Goal: Information Seeking & Learning: Learn about a topic

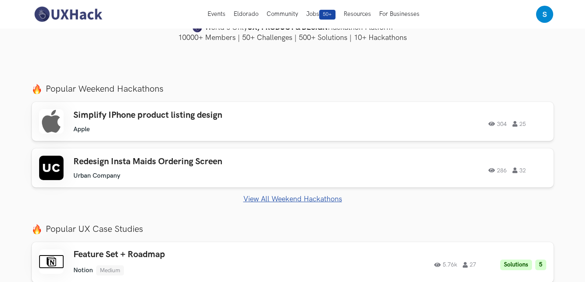
scroll to position [194, 0]
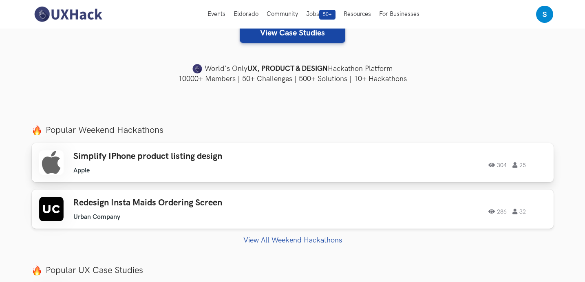
click at [338, 168] on div "Simplify IPhone product listing design Apple Apple 304 25 304 25" at bounding box center [292, 162] width 507 height 24
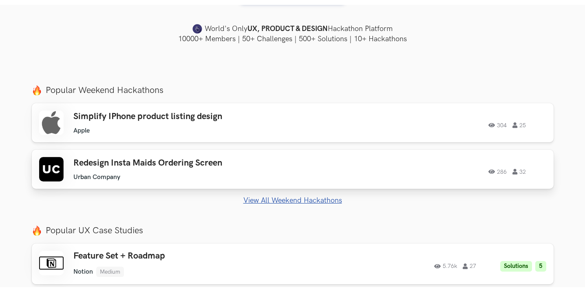
scroll to position [241, 0]
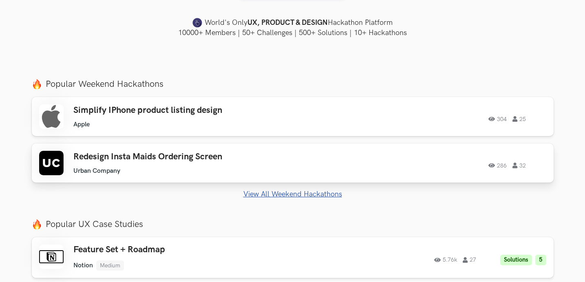
click at [347, 165] on div "286 32" at bounding box center [436, 163] width 222 height 11
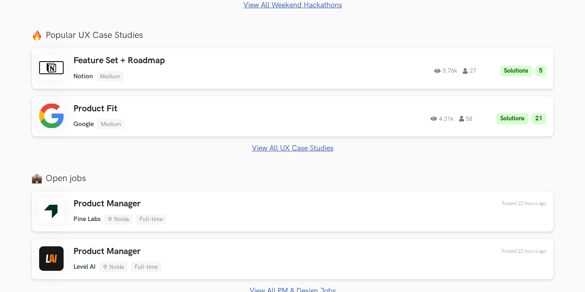
scroll to position [474, 0]
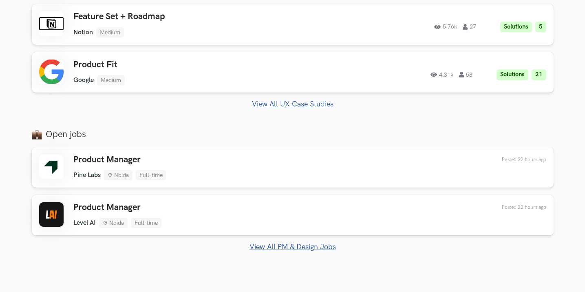
click at [283, 243] on link "View All PM & Design Jobs" at bounding box center [293, 247] width 522 height 9
click at [281, 248] on link "View All PM & Design Jobs" at bounding box center [293, 247] width 522 height 9
click at [325, 243] on link "View All PM & Design Jobs" at bounding box center [293, 247] width 522 height 9
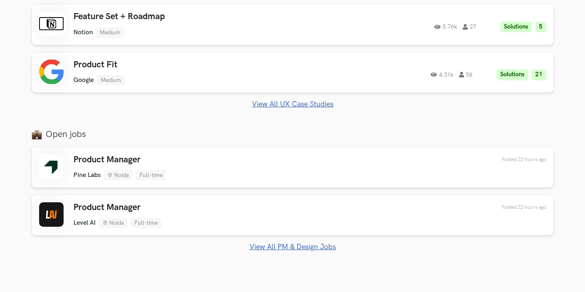
click at [325, 243] on link "View All PM & Design Jobs" at bounding box center [293, 247] width 522 height 9
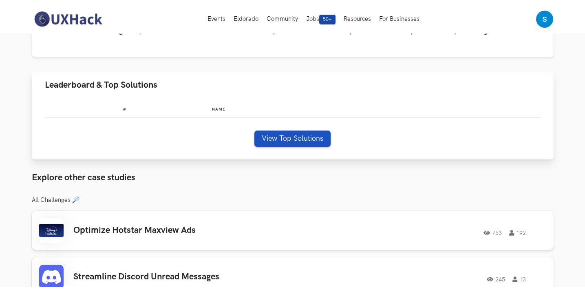
scroll to position [188, 0]
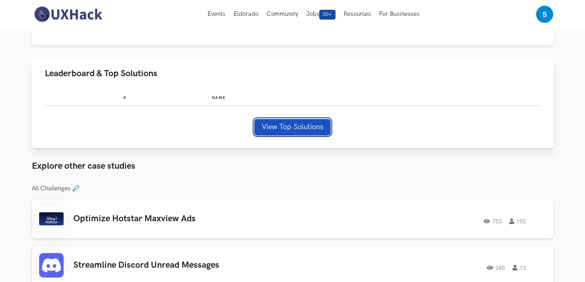
click at [317, 132] on button "View Top Solutions" at bounding box center [292, 127] width 76 height 16
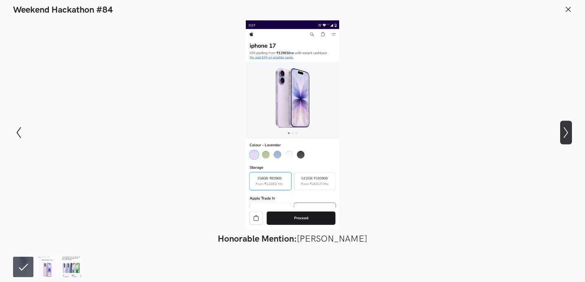
click at [567, 131] on icon "Show next slide" at bounding box center [566, 133] width 12 height 12
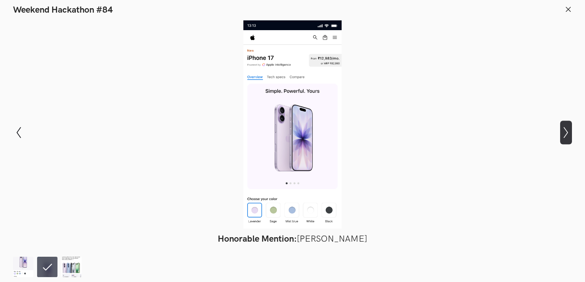
click at [567, 131] on icon "Show next slide" at bounding box center [566, 133] width 12 height 12
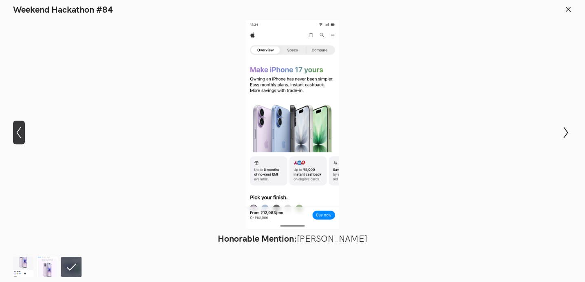
click at [18, 128] on icon "Show previous slide" at bounding box center [19, 133] width 12 height 12
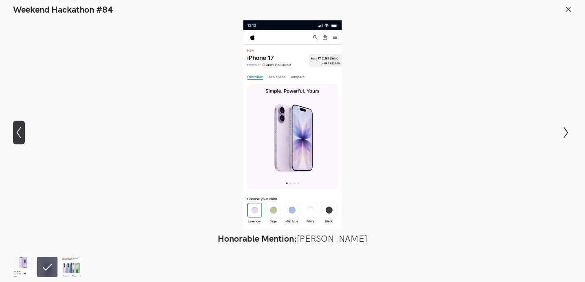
click at [18, 128] on icon "Show previous slide" at bounding box center [19, 133] width 12 height 12
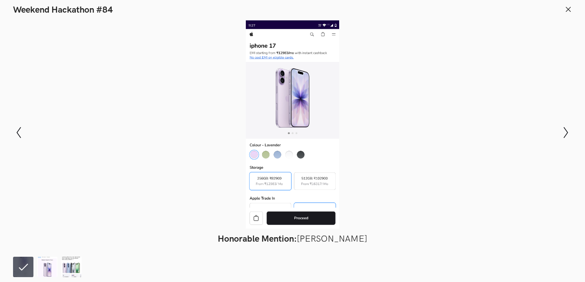
click at [566, 4] on header "Weekend Hackathon #84" at bounding box center [292, 7] width 585 height 15
click at [20, 133] on icon "Show previous slide" at bounding box center [19, 133] width 12 height 12
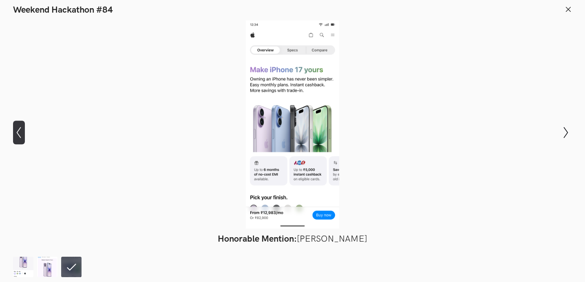
click at [20, 133] on icon "Show previous slide" at bounding box center [19, 133] width 12 height 12
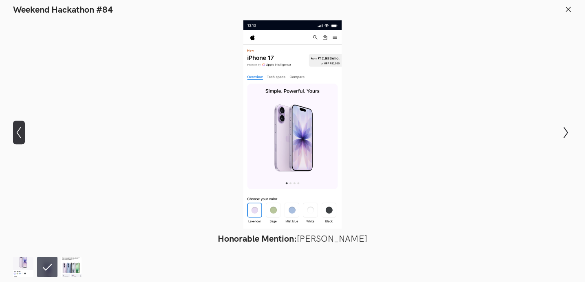
click at [20, 133] on icon "Show previous slide" at bounding box center [19, 133] width 12 height 12
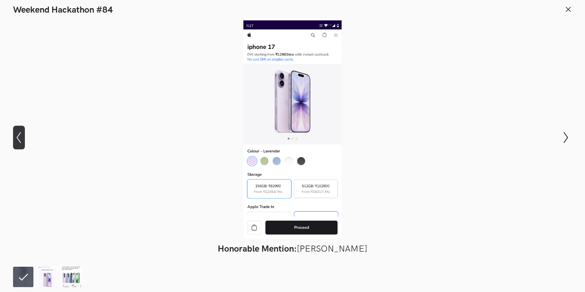
click at [16, 137] on icon "Show previous slide" at bounding box center [19, 138] width 12 height 12
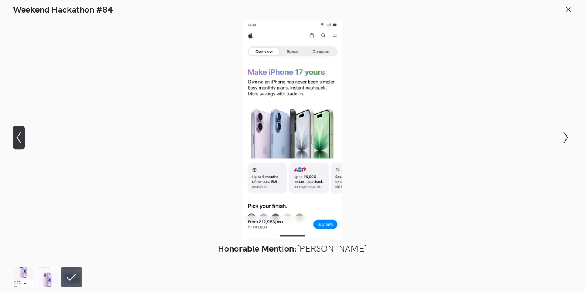
click at [16, 137] on icon "Show previous slide" at bounding box center [19, 138] width 12 height 12
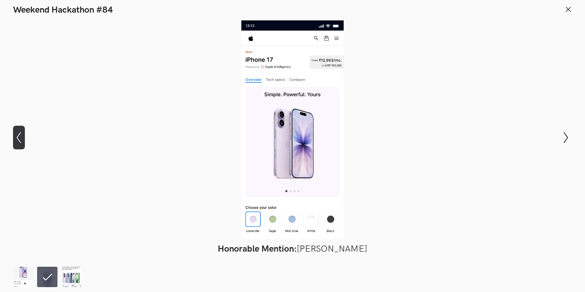
click at [16, 137] on icon "Show previous slide" at bounding box center [19, 138] width 12 height 12
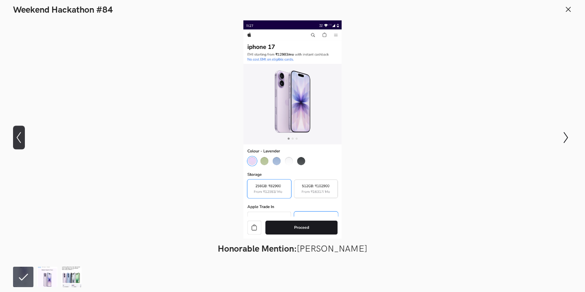
click at [16, 137] on icon "Show previous slide" at bounding box center [19, 138] width 12 height 12
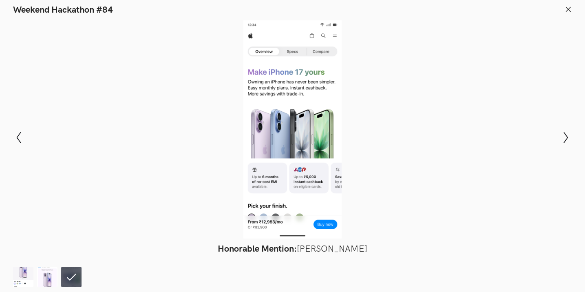
scroll to position [188, 0]
click at [561, 134] on icon "Show next slide" at bounding box center [566, 138] width 12 height 12
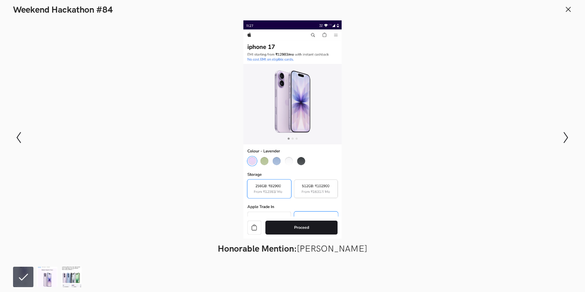
click at [567, 10] on line at bounding box center [568, 9] width 4 height 4
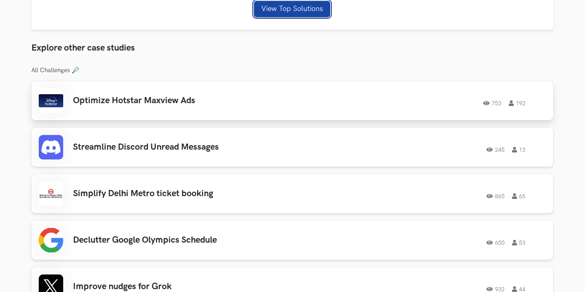
scroll to position [309, 0]
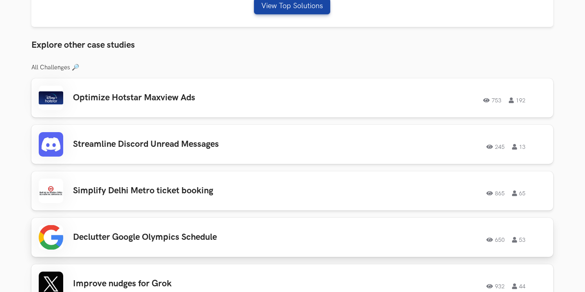
click at [340, 227] on div "Declutter Google Olympics Schedule 650 53 650 53" at bounding box center [292, 237] width 507 height 24
click at [363, 195] on div "865 65" at bounding box center [435, 191] width 222 height 11
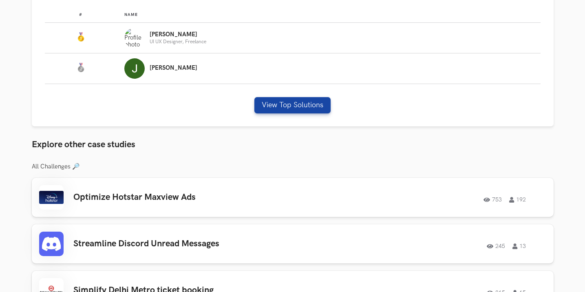
scroll to position [304, 0]
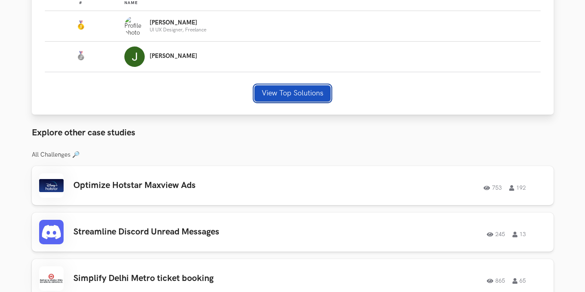
click at [288, 89] on button "View Top Solutions" at bounding box center [292, 93] width 76 height 16
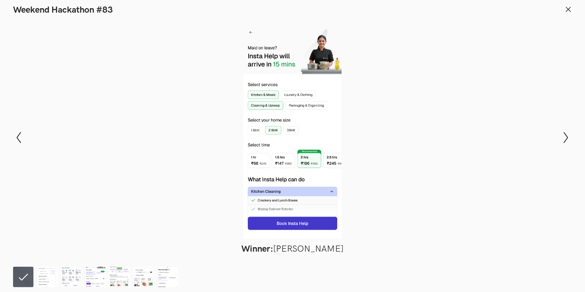
click at [572, 126] on div "Modal Gallery Slideshow Winner: Nirmalkumar Rohit Runner-up: Jennel Pinto Honor…" at bounding box center [292, 137] width 585 height 244
click at [565, 137] on icon "Show next slide" at bounding box center [566, 138] width 12 height 12
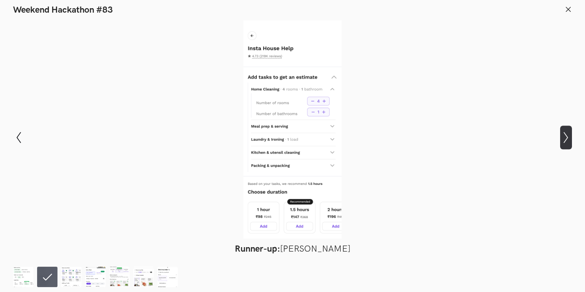
click at [565, 137] on icon "Show next slide" at bounding box center [566, 138] width 12 height 12
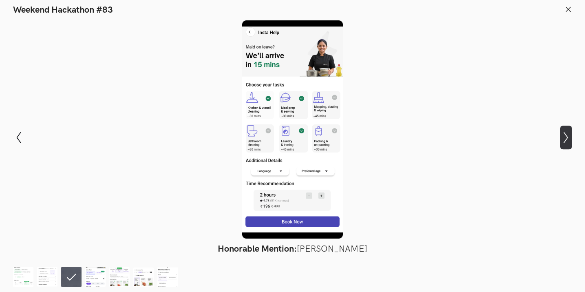
click at [565, 137] on icon "Show next slide" at bounding box center [566, 138] width 12 height 12
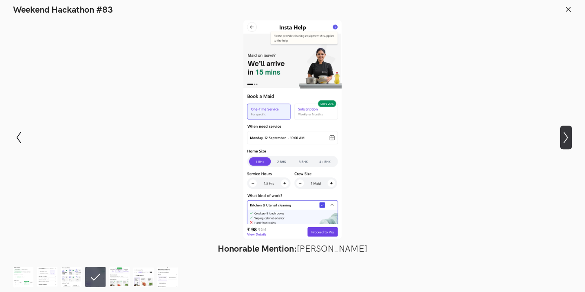
click at [565, 137] on icon "Show next slide" at bounding box center [566, 138] width 12 height 12
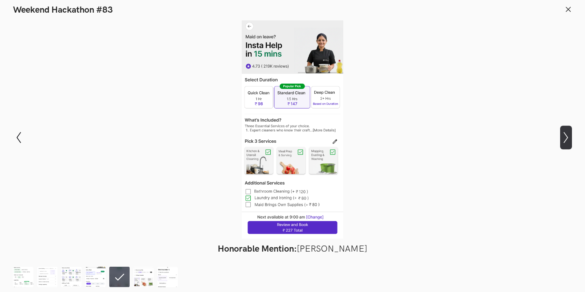
click at [565, 137] on icon "Show next slide" at bounding box center [566, 138] width 12 height 12
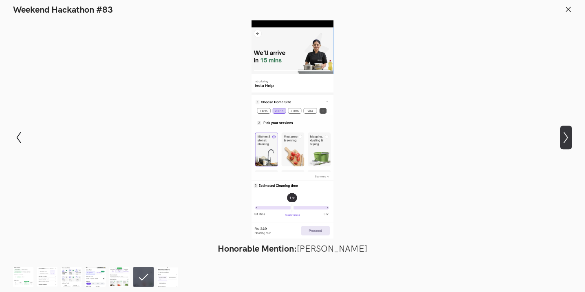
click at [565, 137] on icon "Show next slide" at bounding box center [566, 138] width 12 height 12
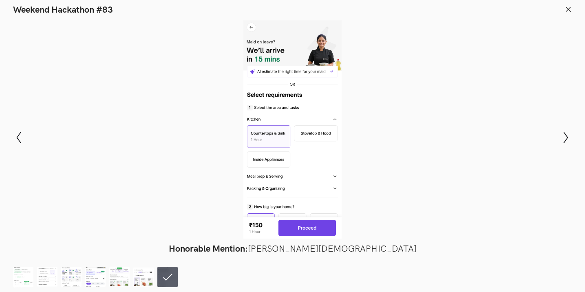
click at [569, 10] on line at bounding box center [568, 9] width 4 height 4
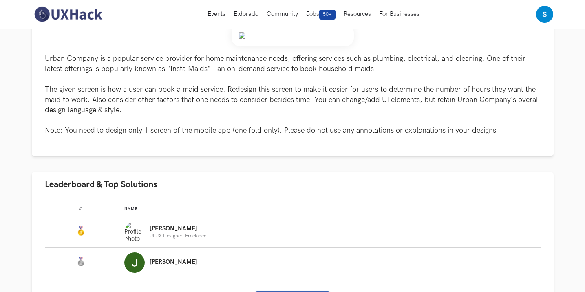
scroll to position [29, 0]
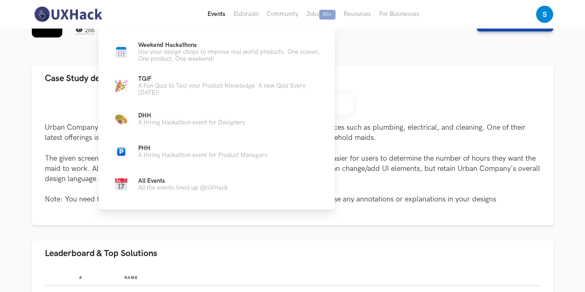
click at [218, 15] on button "Events Live" at bounding box center [216, 14] width 26 height 29
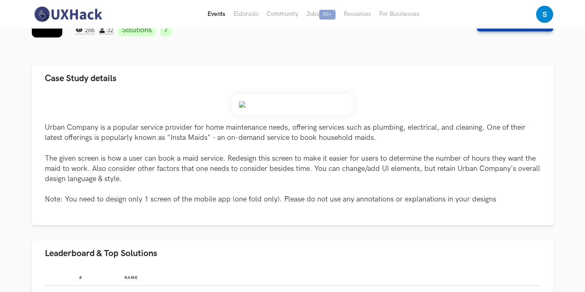
click at [218, 15] on button "Events Live" at bounding box center [216, 14] width 26 height 29
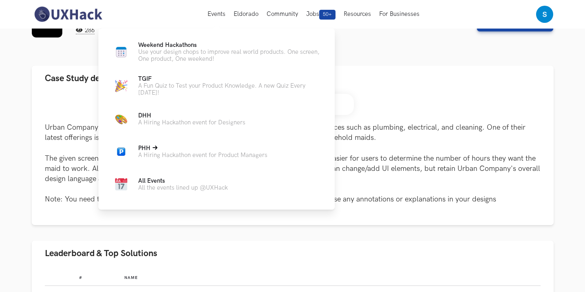
click at [188, 159] on p "A Hiring Hackathon event for Product Managers" at bounding box center [202, 155] width 129 height 7
click at [164, 126] on p "A Hiring Hackathon event for Designers" at bounding box center [191, 122] width 107 height 7
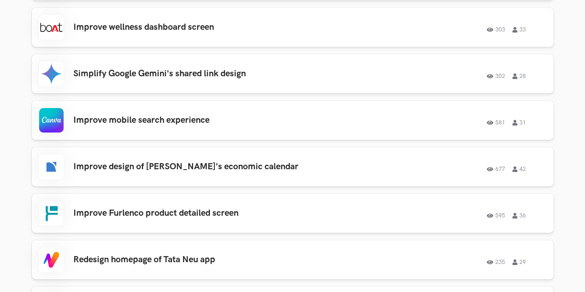
scroll to position [835, 0]
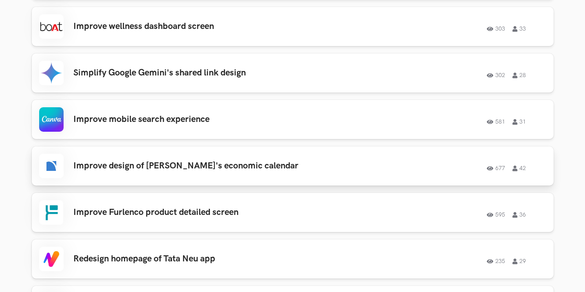
click at [385, 161] on div "677 42" at bounding box center [436, 166] width 222 height 11
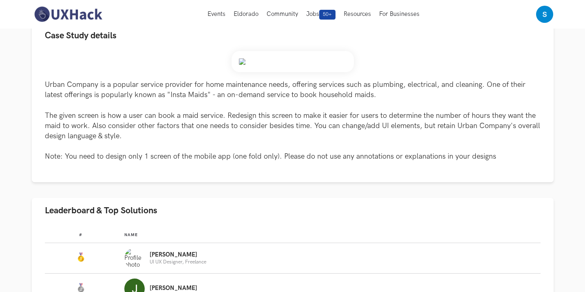
scroll to position [0, 0]
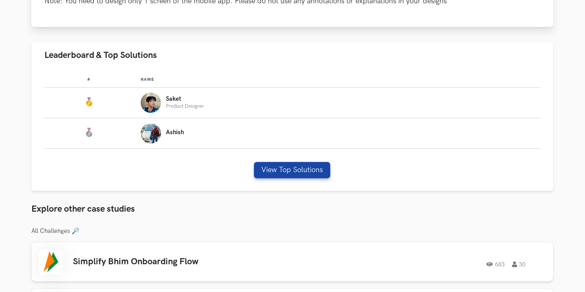
scroll to position [440, 0]
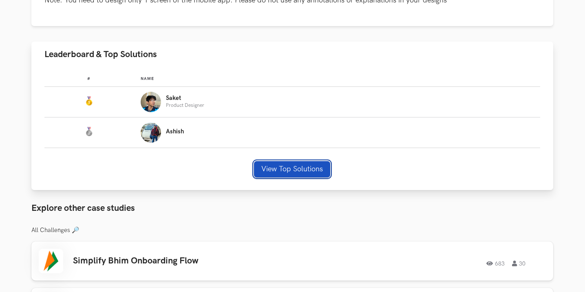
click at [294, 164] on button "View Top Solutions" at bounding box center [292, 169] width 76 height 16
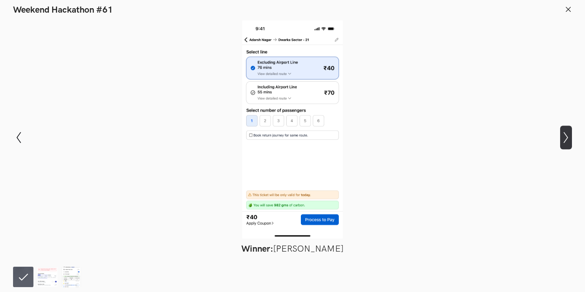
click at [570, 140] on icon "Show next slide" at bounding box center [566, 138] width 12 height 12
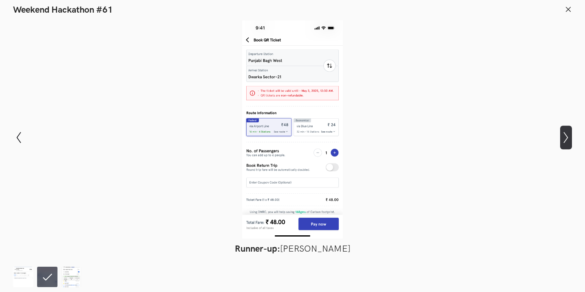
click at [570, 140] on icon "Show next slide" at bounding box center [566, 138] width 12 height 12
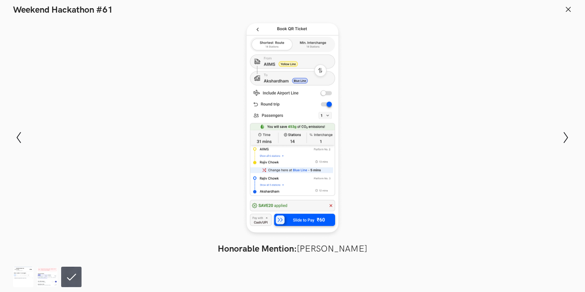
click at [567, 12] on icon at bounding box center [568, 9] width 7 height 7
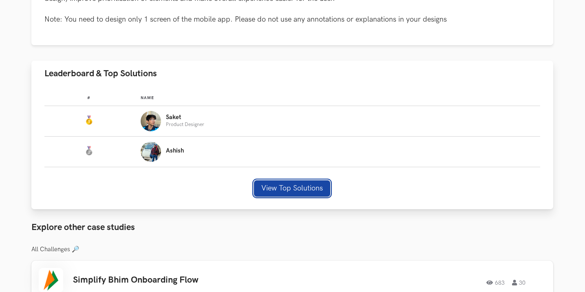
scroll to position [423, 0]
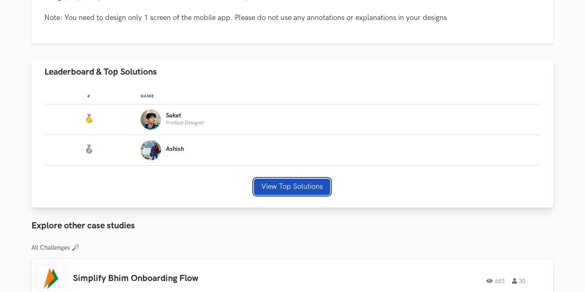
click at [298, 188] on button "View Top Solutions" at bounding box center [292, 187] width 76 height 16
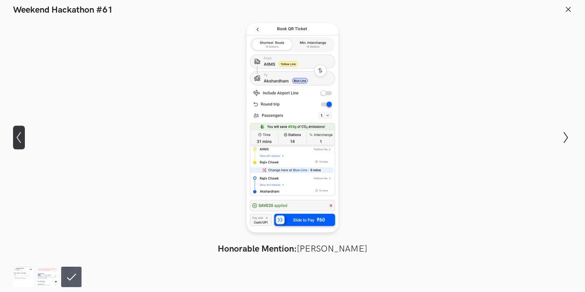
click at [18, 133] on icon "Show previous slide" at bounding box center [19, 138] width 12 height 12
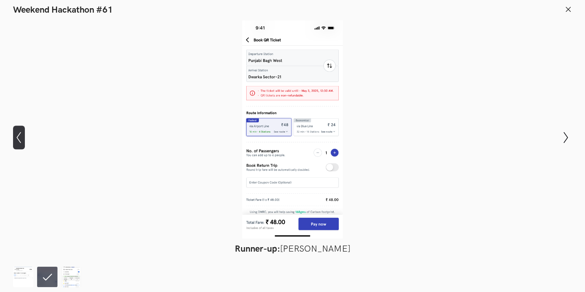
click at [18, 133] on icon "Show previous slide" at bounding box center [19, 138] width 12 height 12
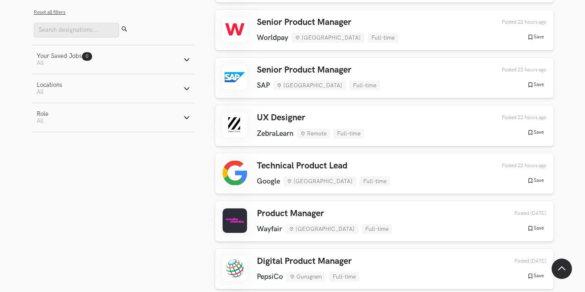
scroll to position [231, 0]
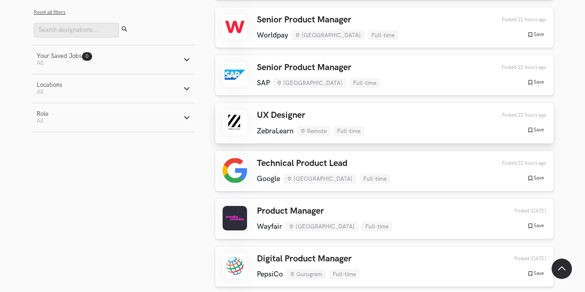
click at [299, 118] on h3 "UX Designer" at bounding box center [310, 115] width 107 height 11
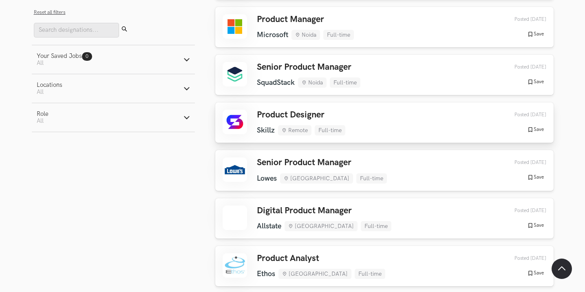
scroll to position [1540, 0]
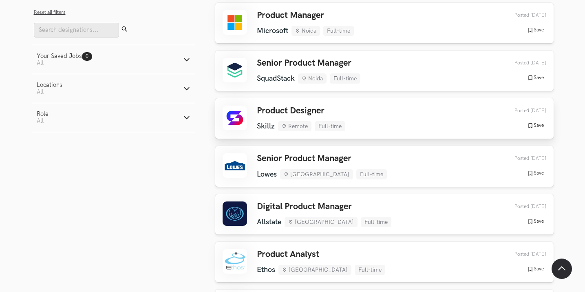
click at [399, 106] on div "Product Designer Skillz Remote Full-time Skillz Remote Full-time 1 week ago Pos…" at bounding box center [385, 119] width 324 height 26
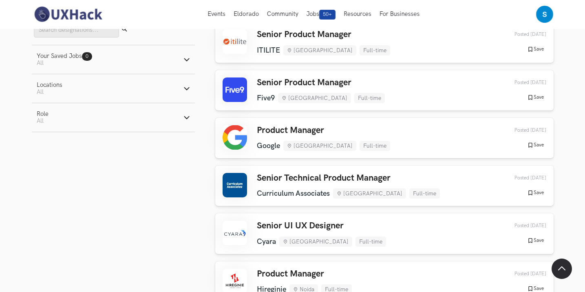
scroll to position [1997, 0]
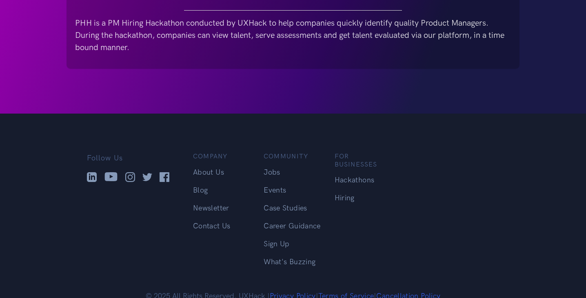
scroll to position [490, 0]
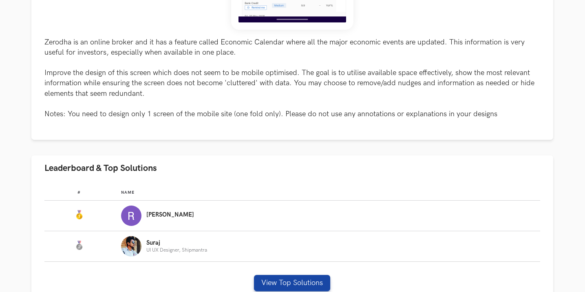
scroll to position [348, 0]
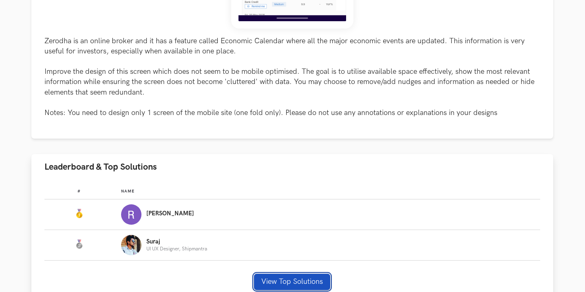
click at [304, 281] on button "View Top Solutions" at bounding box center [292, 282] width 76 height 16
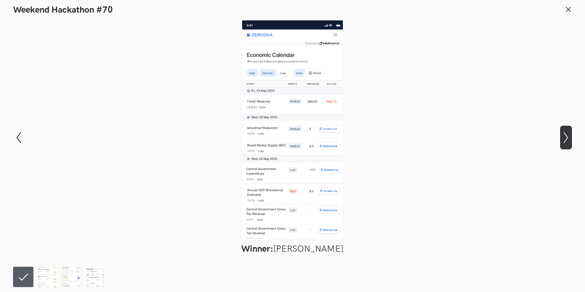
click at [570, 129] on button "Show next slide" at bounding box center [566, 138] width 12 height 24
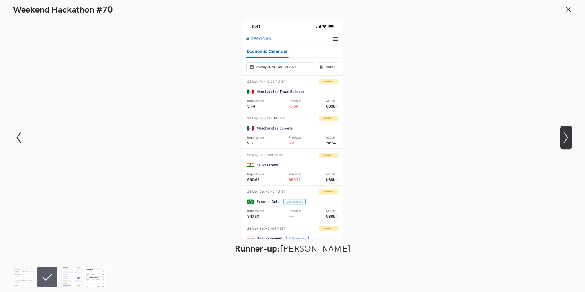
click at [565, 135] on icon "Show next slide" at bounding box center [566, 138] width 12 height 12
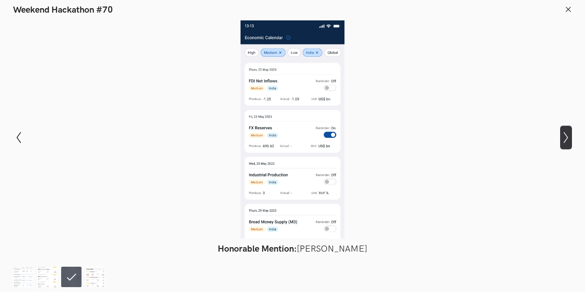
click at [565, 135] on icon "Show next slide" at bounding box center [566, 138] width 12 height 12
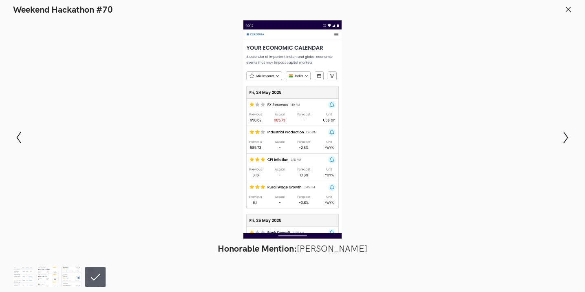
click at [568, 10] on icon at bounding box center [568, 9] width 7 height 7
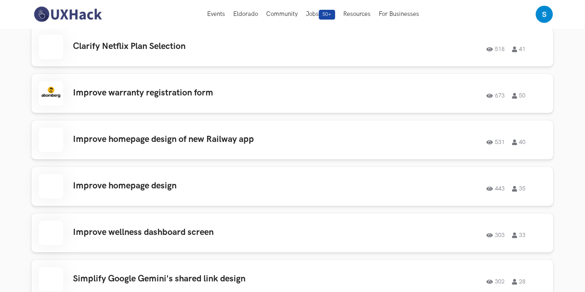
scroll to position [858, 0]
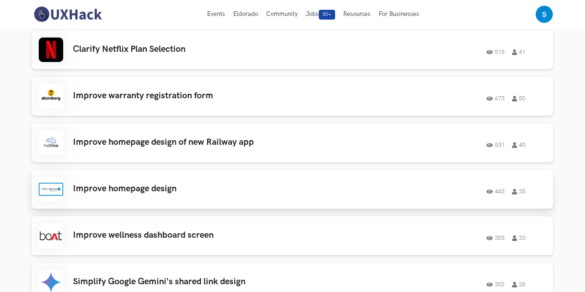
click at [273, 202] on link "Improve homepage design 443 35 443 35" at bounding box center [292, 189] width 522 height 39
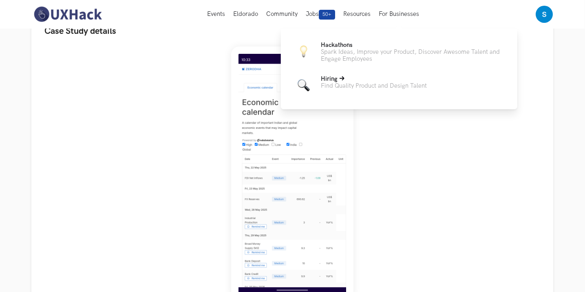
scroll to position [0, 0]
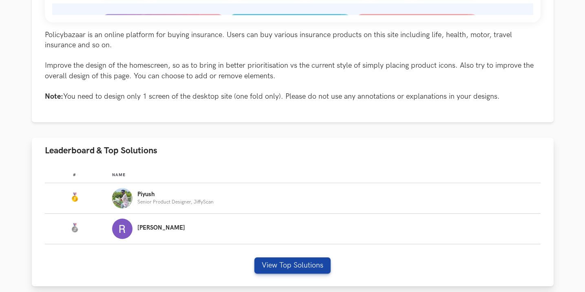
scroll to position [422, 0]
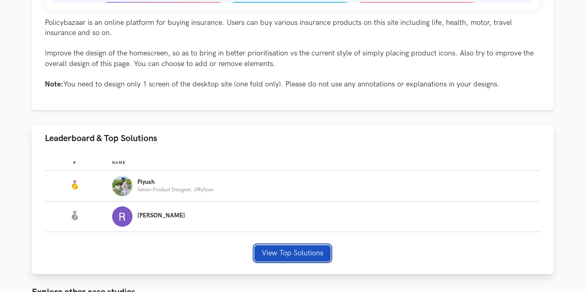
click at [278, 256] on button "View Top Solutions" at bounding box center [292, 253] width 76 height 16
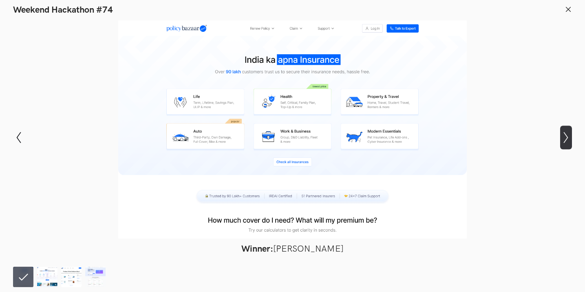
click at [563, 139] on icon "Show next slide" at bounding box center [566, 138] width 12 height 12
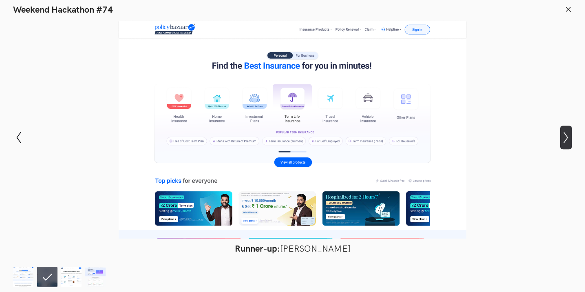
click at [563, 139] on icon "Show next slide" at bounding box center [566, 138] width 12 height 12
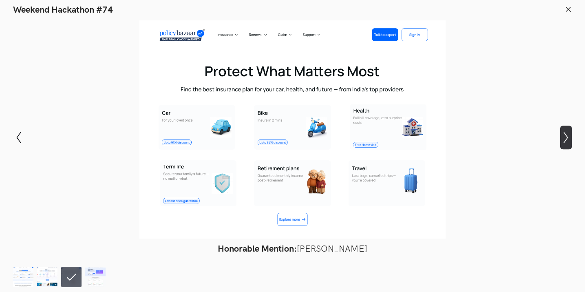
click at [563, 139] on icon "Show next slide" at bounding box center [566, 138] width 12 height 12
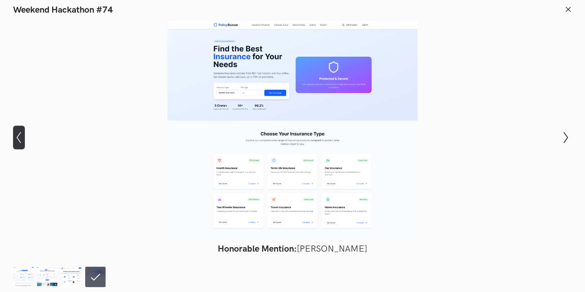
click at [18, 141] on icon "Show previous slide" at bounding box center [19, 138] width 12 height 12
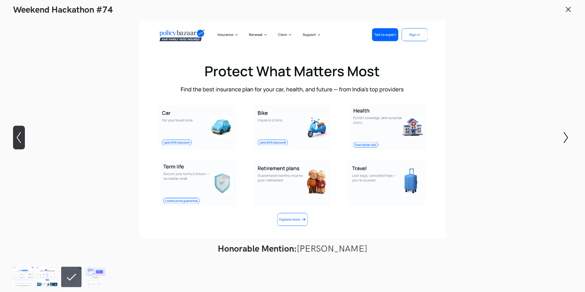
click at [18, 141] on icon "Show previous slide" at bounding box center [19, 138] width 12 height 12
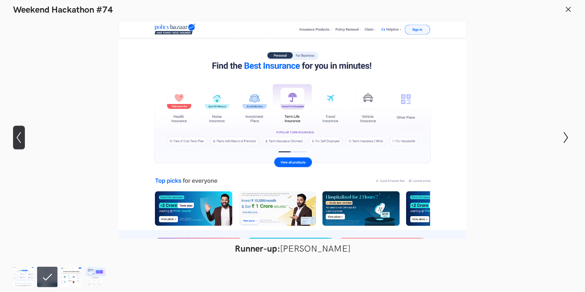
click at [18, 141] on icon "Show previous slide" at bounding box center [19, 138] width 12 height 12
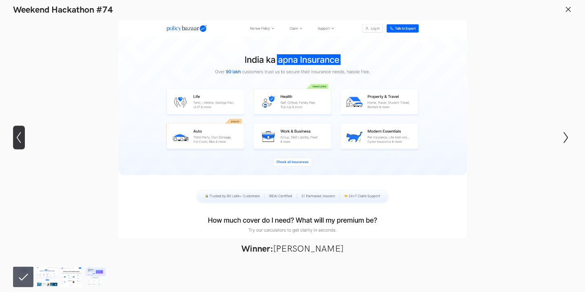
click at [18, 141] on icon "Show previous slide" at bounding box center [19, 138] width 12 height 12
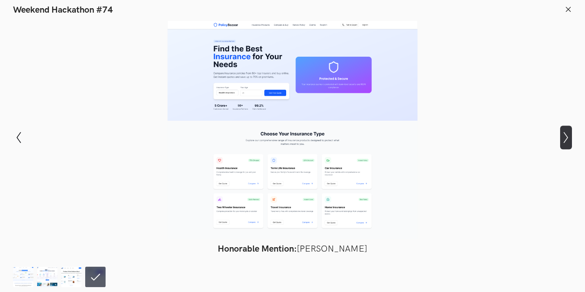
click at [568, 145] on button "Show next slide" at bounding box center [566, 138] width 12 height 24
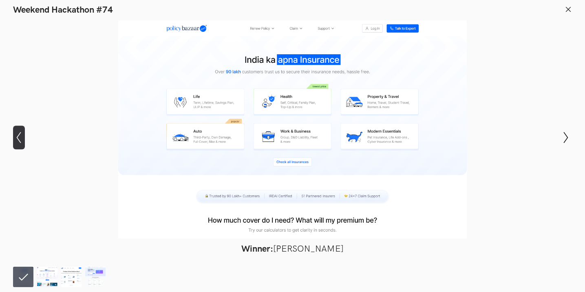
click at [13, 144] on button "Show previous slide" at bounding box center [19, 138] width 12 height 24
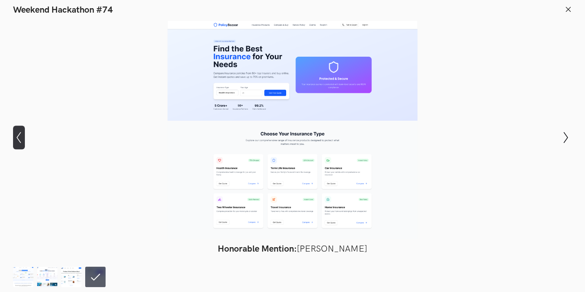
click at [13, 144] on button "Show previous slide" at bounding box center [19, 138] width 12 height 24
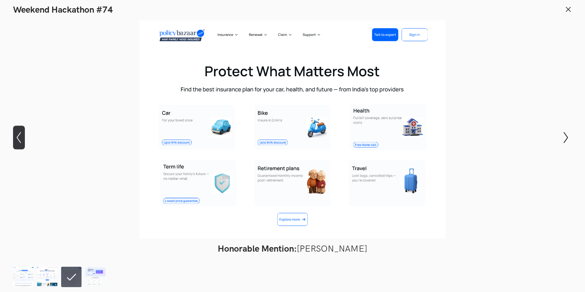
click at [13, 144] on button "Show previous slide" at bounding box center [19, 138] width 12 height 24
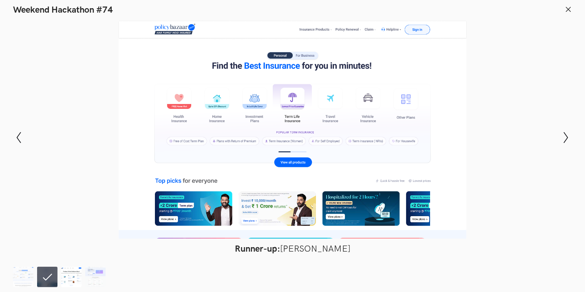
click at [72, 281] on img at bounding box center [71, 277] width 20 height 20
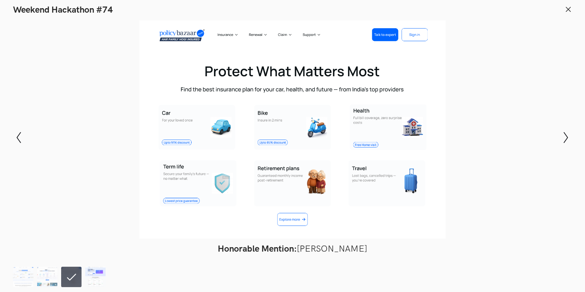
click at [91, 276] on img at bounding box center [95, 277] width 20 height 20
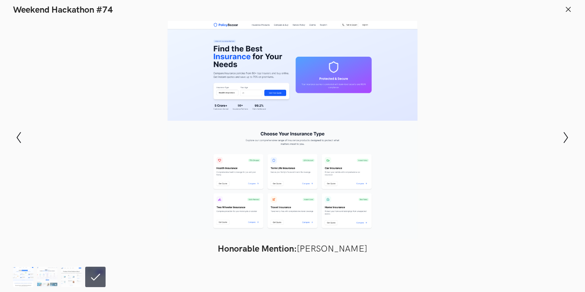
click at [29, 286] on img at bounding box center [23, 277] width 20 height 20
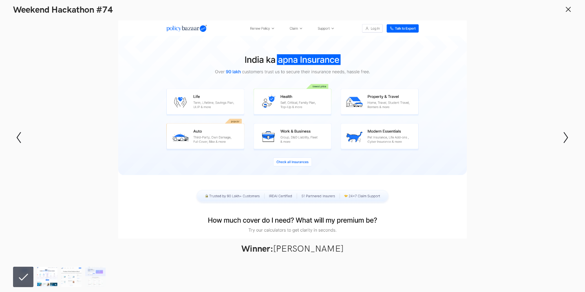
click at [50, 280] on img at bounding box center [47, 277] width 20 height 20
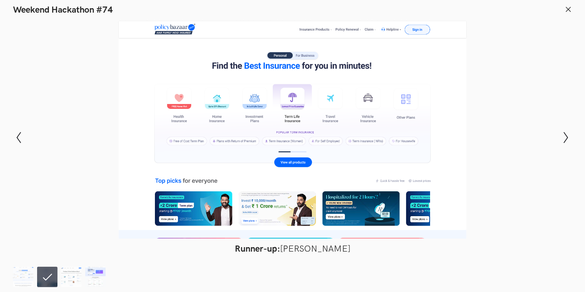
click at [92, 282] on img at bounding box center [95, 277] width 20 height 20
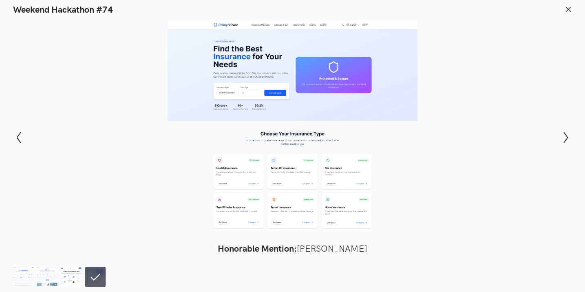
click at [65, 278] on img at bounding box center [71, 277] width 20 height 20
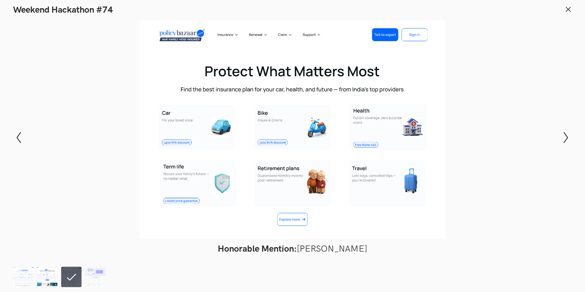
click at [40, 277] on img at bounding box center [47, 277] width 20 height 20
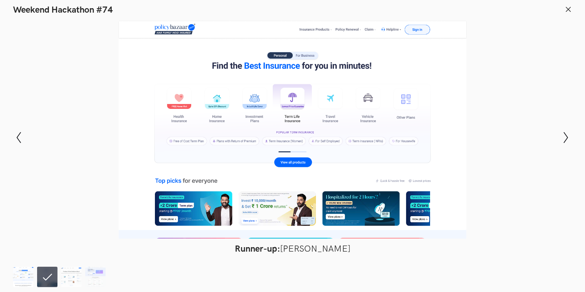
click at [27, 272] on img at bounding box center [23, 277] width 20 height 20
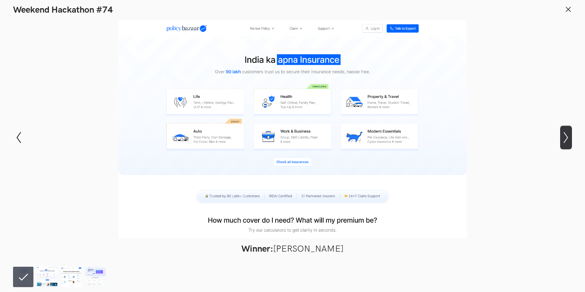
click at [562, 143] on icon "Show next slide" at bounding box center [566, 138] width 12 height 12
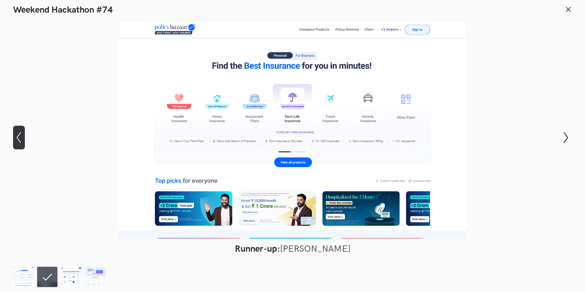
click at [15, 136] on icon "Show previous slide" at bounding box center [19, 138] width 12 height 12
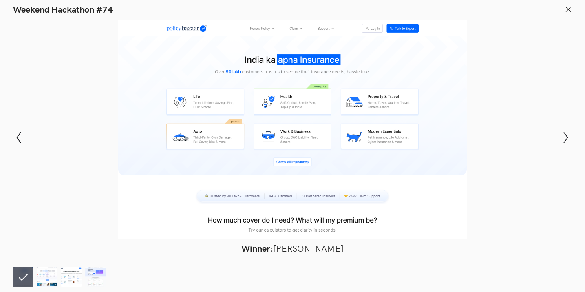
scroll to position [453, 0]
